Goal: Find specific page/section: Find specific page/section

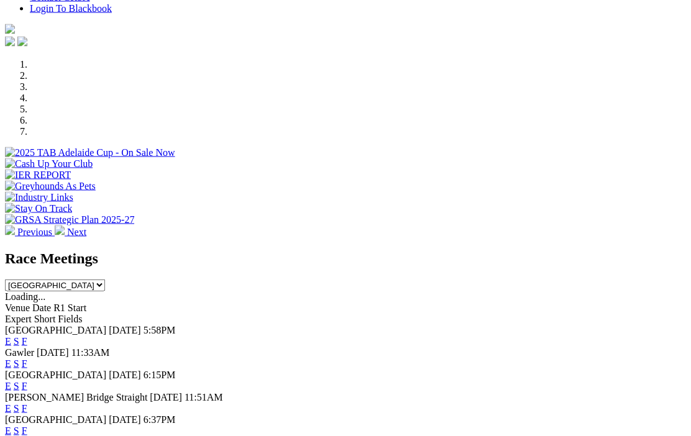
scroll to position [334, 0]
click at [27, 381] on link "F" at bounding box center [25, 386] width 6 height 11
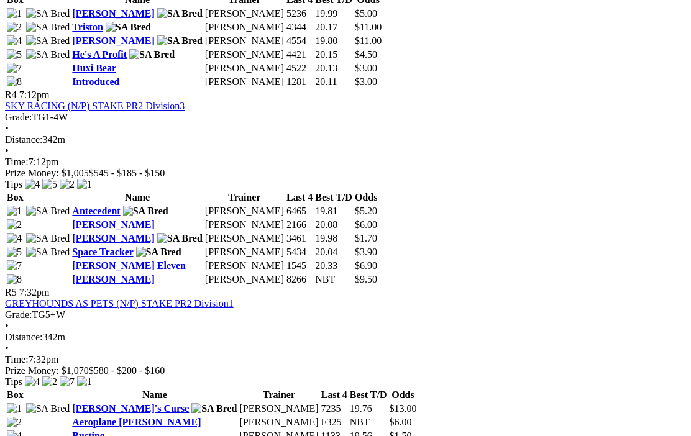
scroll to position [1133, 0]
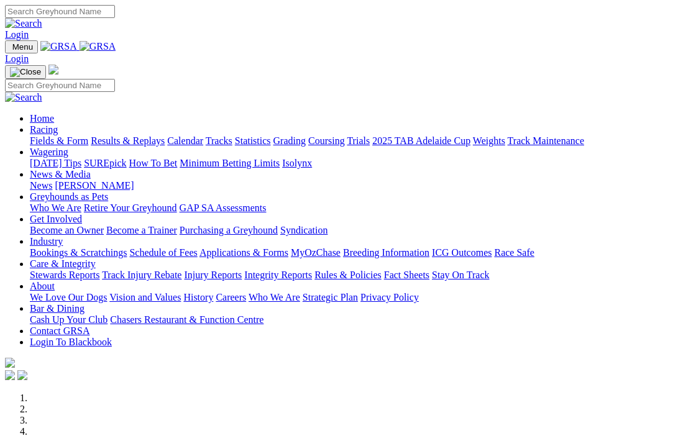
scroll to position [388, 0]
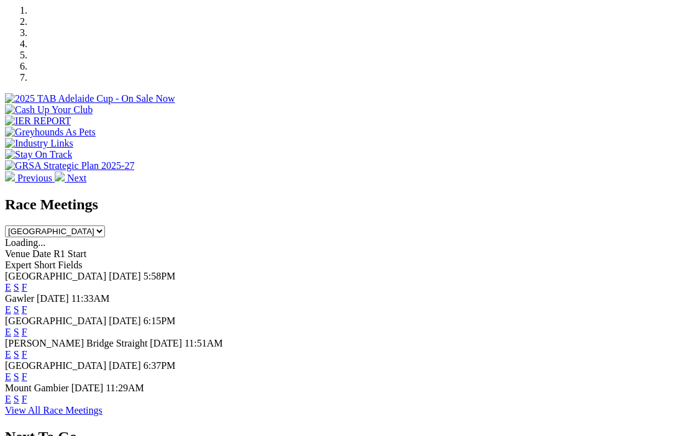
click at [27, 372] on link "F" at bounding box center [25, 377] width 6 height 11
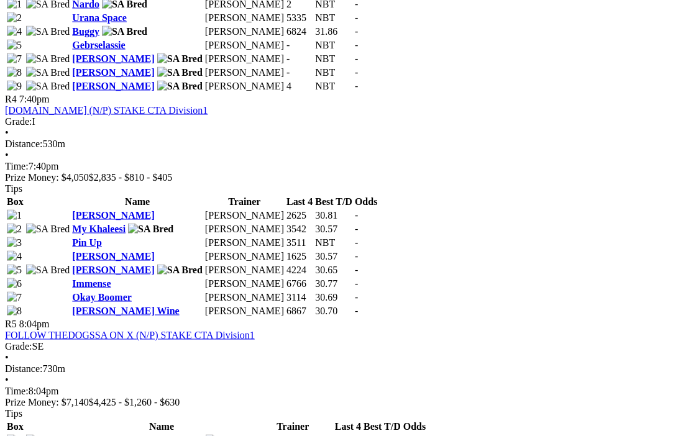
scroll to position [1210, 0]
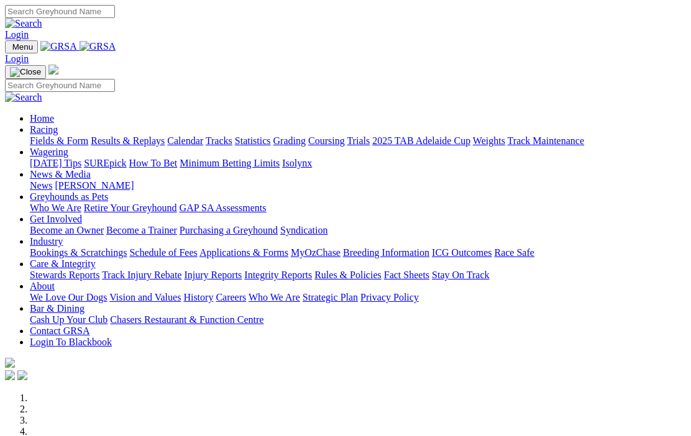
scroll to position [388, 0]
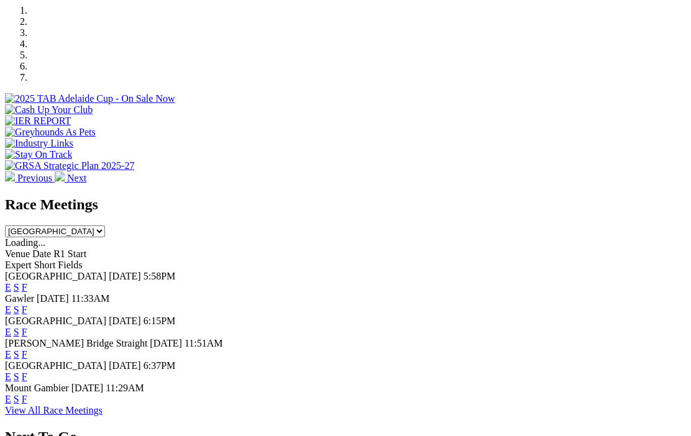
click at [27, 349] on link "F" at bounding box center [25, 354] width 6 height 11
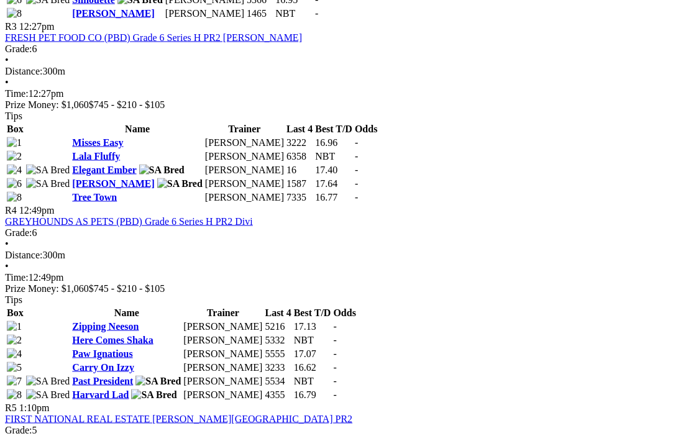
scroll to position [970, 0]
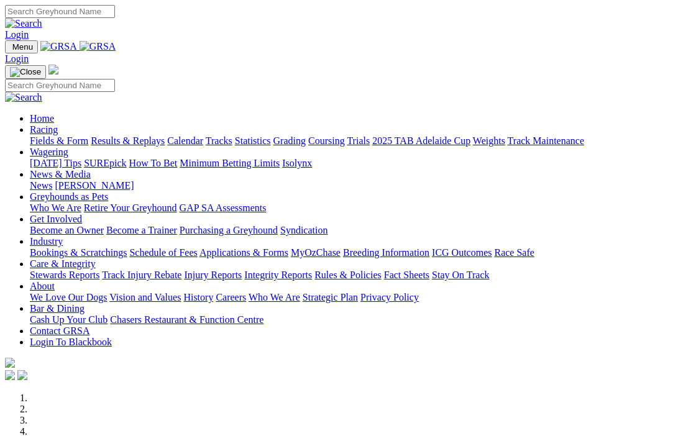
scroll to position [388, 0]
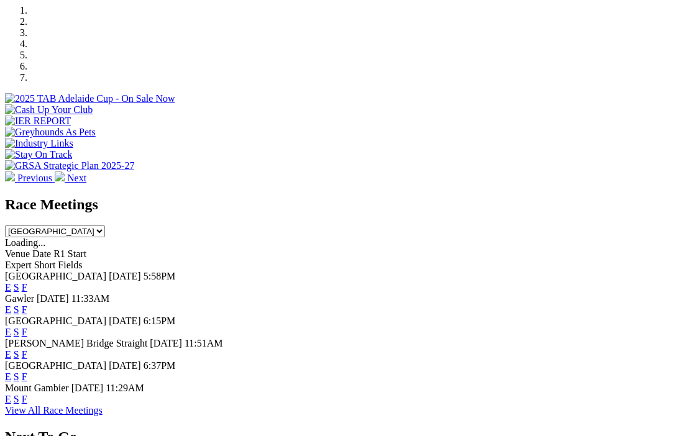
click at [483, 282] on div "E S F" at bounding box center [345, 287] width 681 height 11
click at [27, 282] on link "F" at bounding box center [25, 287] width 6 height 11
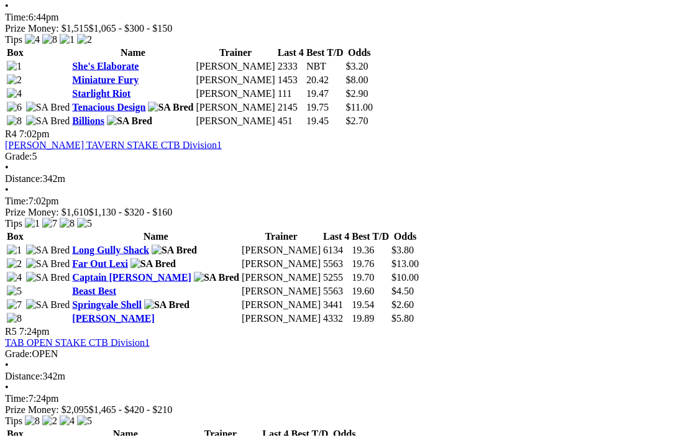
scroll to position [1034, 0]
